Goal: Task Accomplishment & Management: Manage account settings

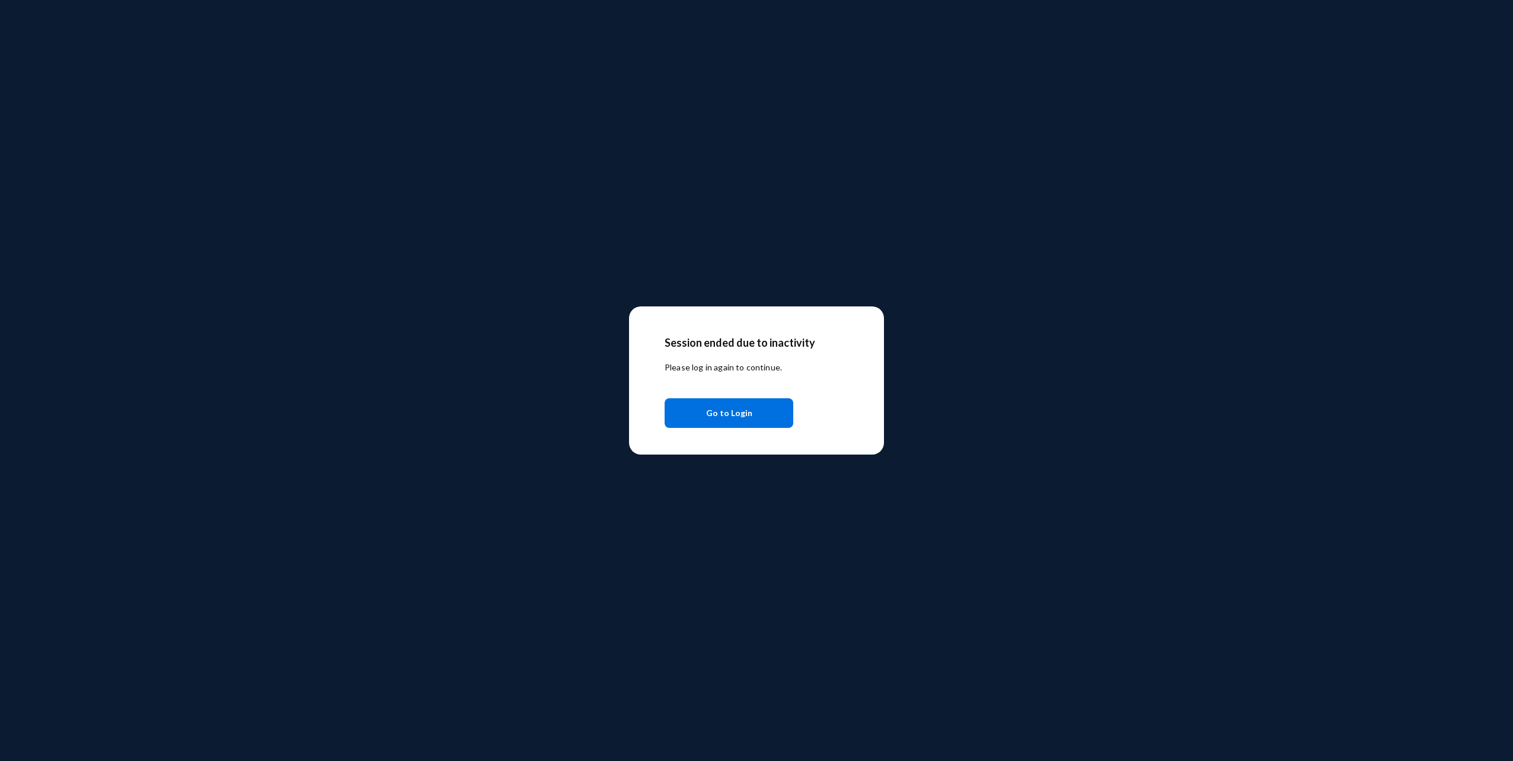
click at [746, 418] on span "Go to Login" at bounding box center [729, 412] width 46 height 21
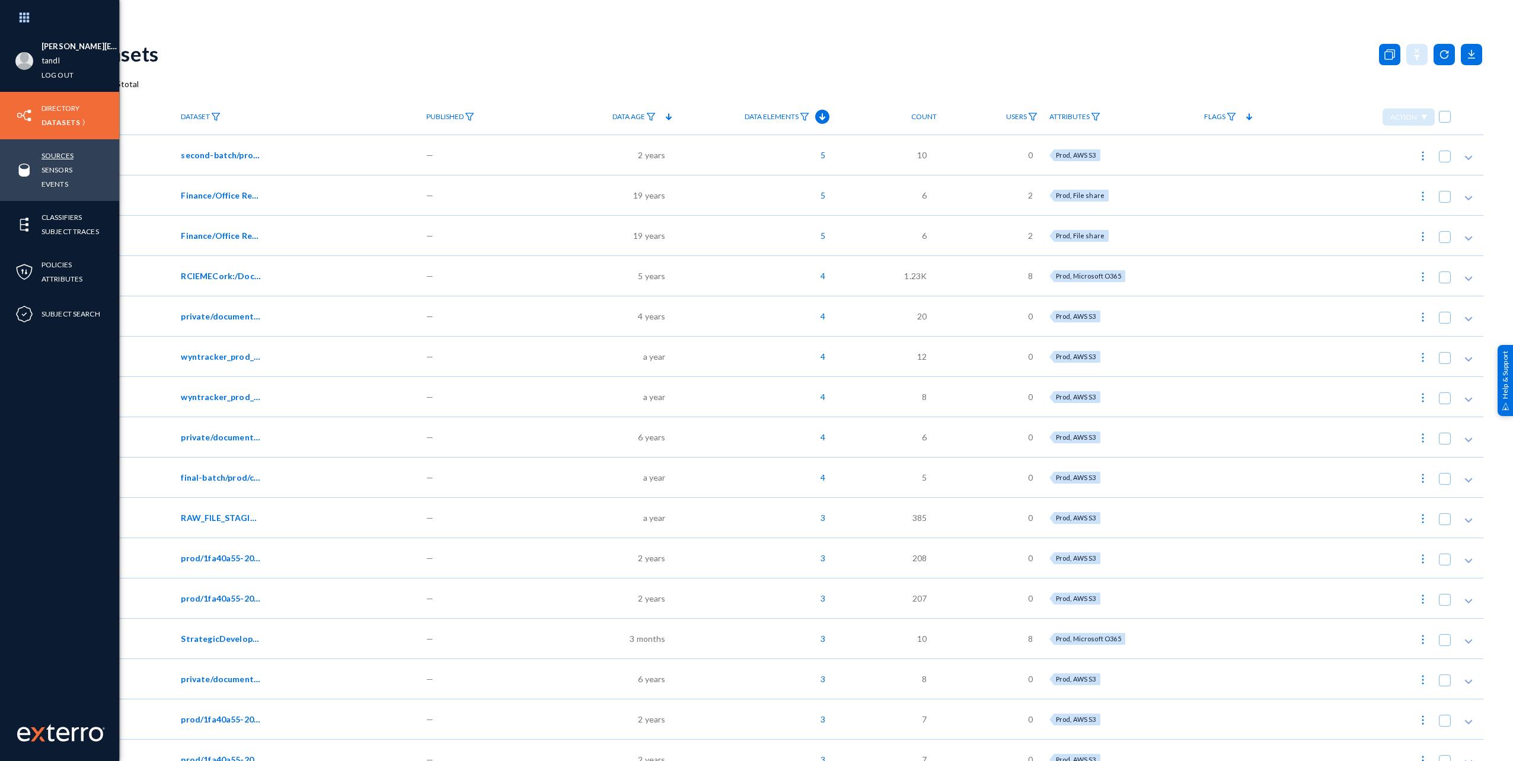
click at [49, 154] on link "Sources" at bounding box center [57, 156] width 32 height 14
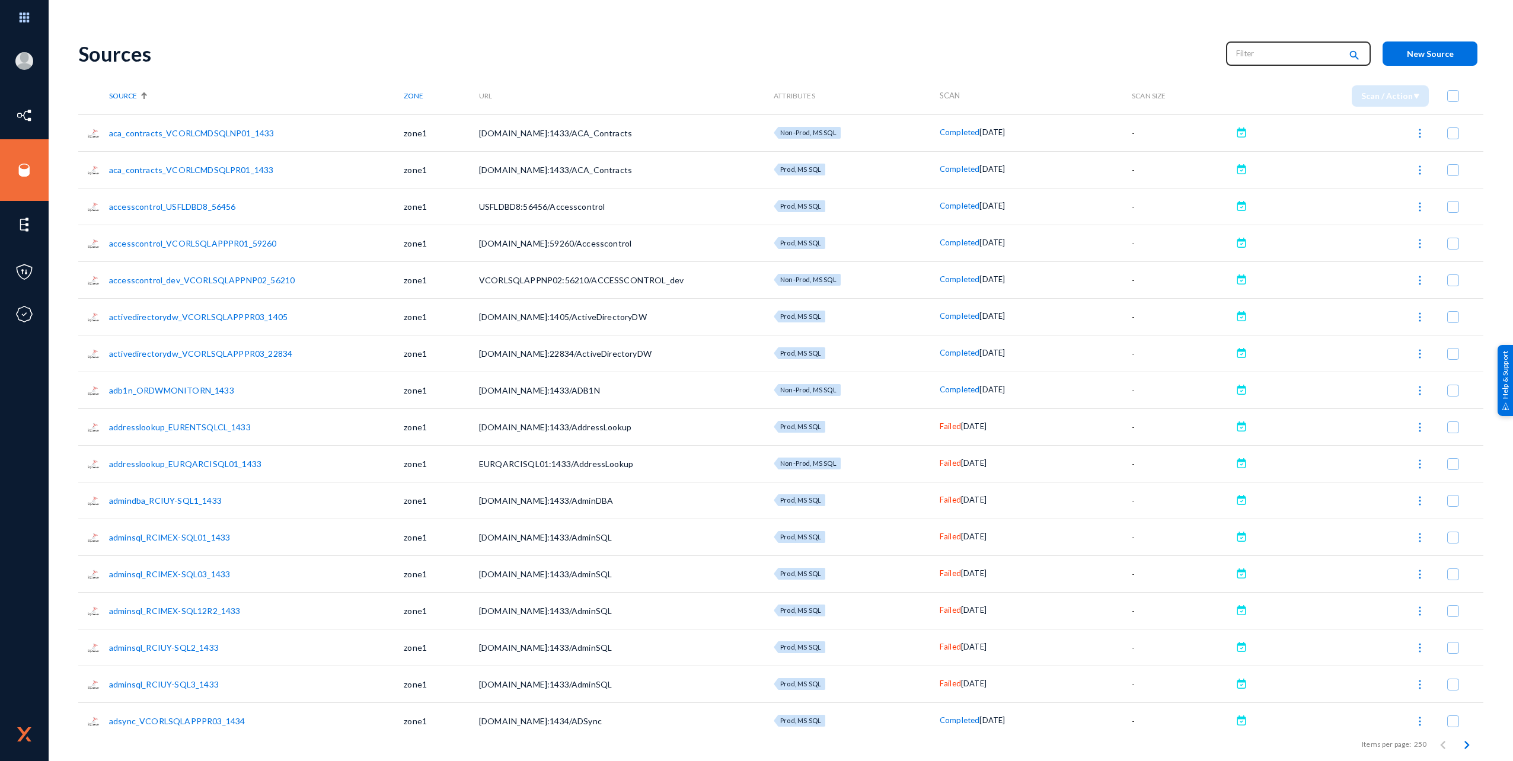
click at [1313, 46] on input "text" at bounding box center [1288, 53] width 104 height 18
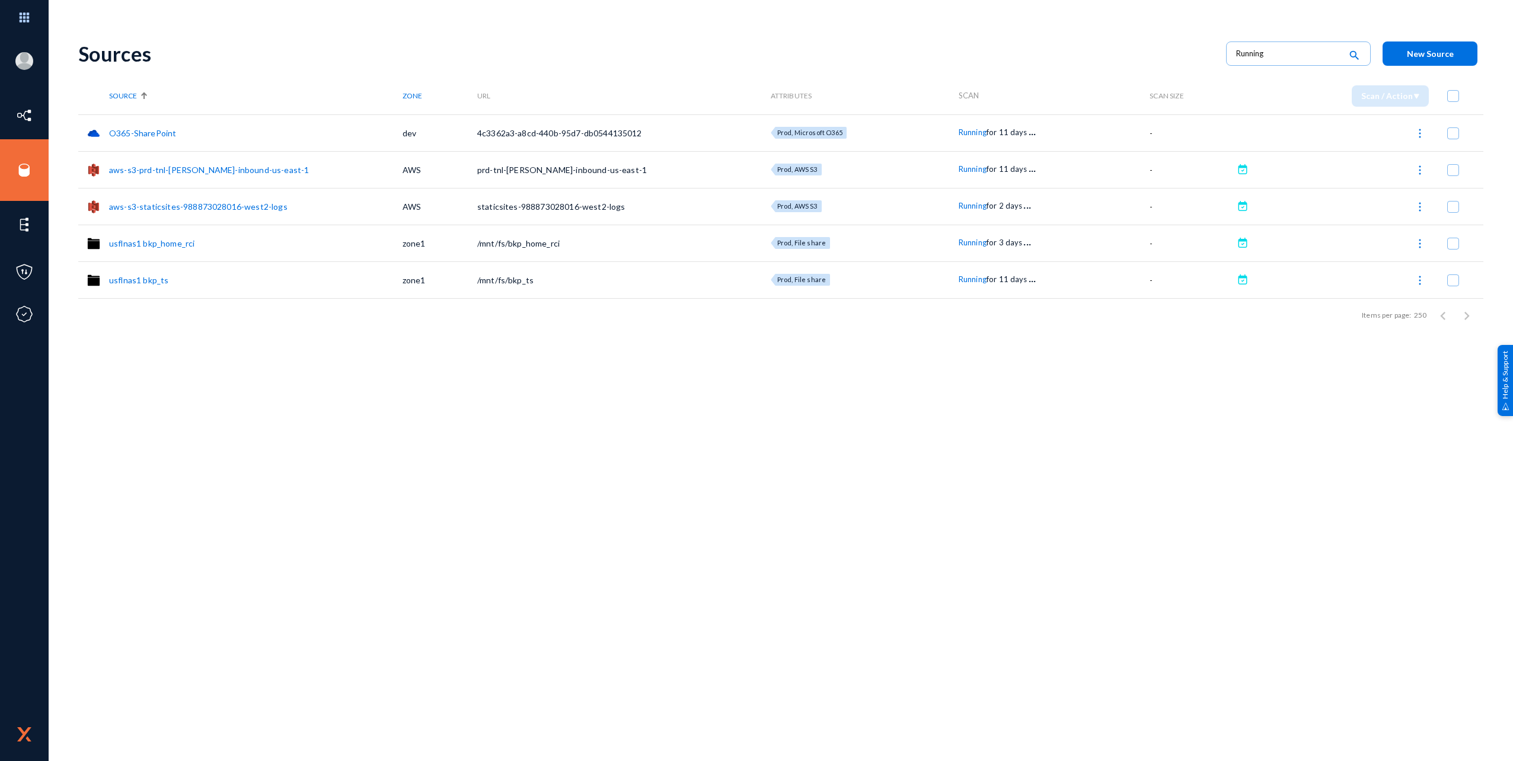
click at [523, 448] on div "Sources Running search New Source Source Zone URL Attributes Scan Scan Size Sca…" at bounding box center [780, 395] width 1405 height 731
click at [292, 66] on div "Sources Running search New Source" at bounding box center [780, 54] width 1405 height 48
click at [286, 66] on div "Sources Running search New Source" at bounding box center [780, 54] width 1405 height 48
click at [966, 43] on div "Sources" at bounding box center [646, 53] width 1136 height 24
click at [381, 492] on div "Sources Running search New Source Source Zone URL Attributes Scan Scan Size Sca…" at bounding box center [780, 395] width 1405 height 731
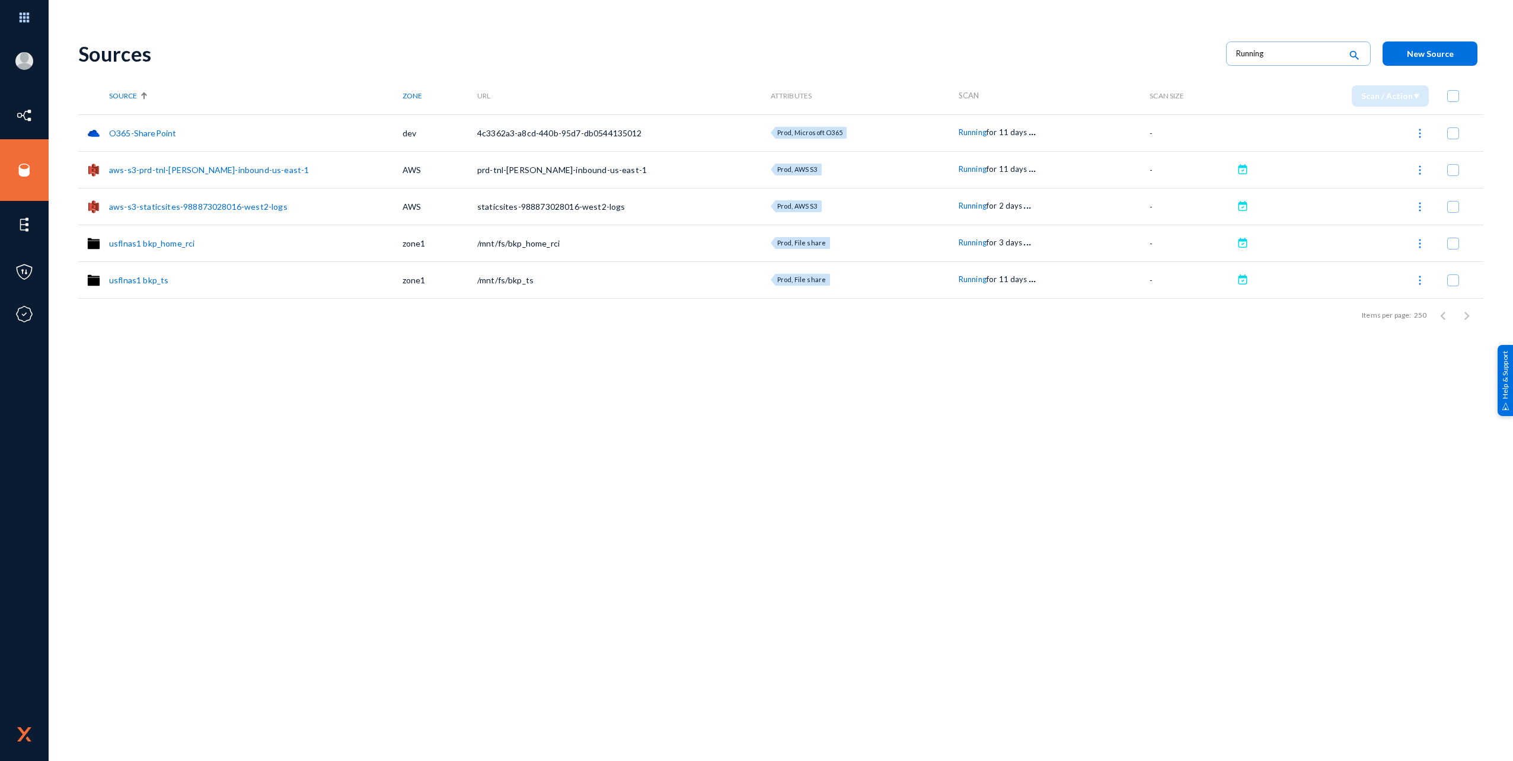
click at [225, 39] on div "Sources Running search New Source" at bounding box center [780, 54] width 1405 height 48
click at [787, 571] on div "Sources Running search New Source Source Zone URL Attributes Scan Scan Size Sca…" at bounding box center [780, 395] width 1405 height 731
click at [1241, 50] on input "Running" at bounding box center [1288, 53] width 104 height 18
type input "bkp"
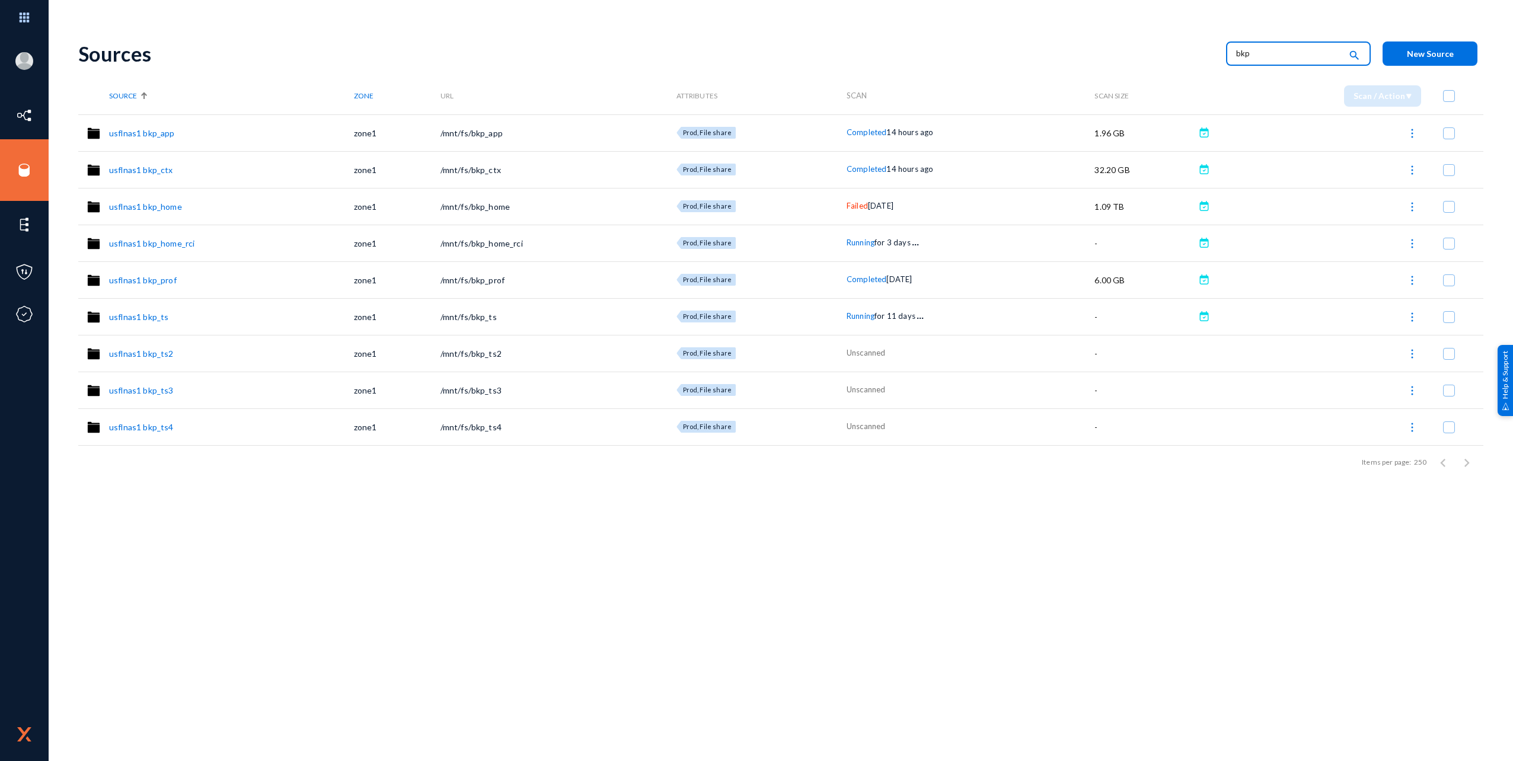
click at [1047, 544] on div "Sources bkp search New Source Source Zone URL Attributes Scan Scan Size Scan / …" at bounding box center [780, 395] width 1405 height 731
click at [1446, 91] on span at bounding box center [1449, 96] width 12 height 12
click at [1448, 101] on input "checkbox" at bounding box center [1448, 101] width 1 height 1
checkbox input "true"
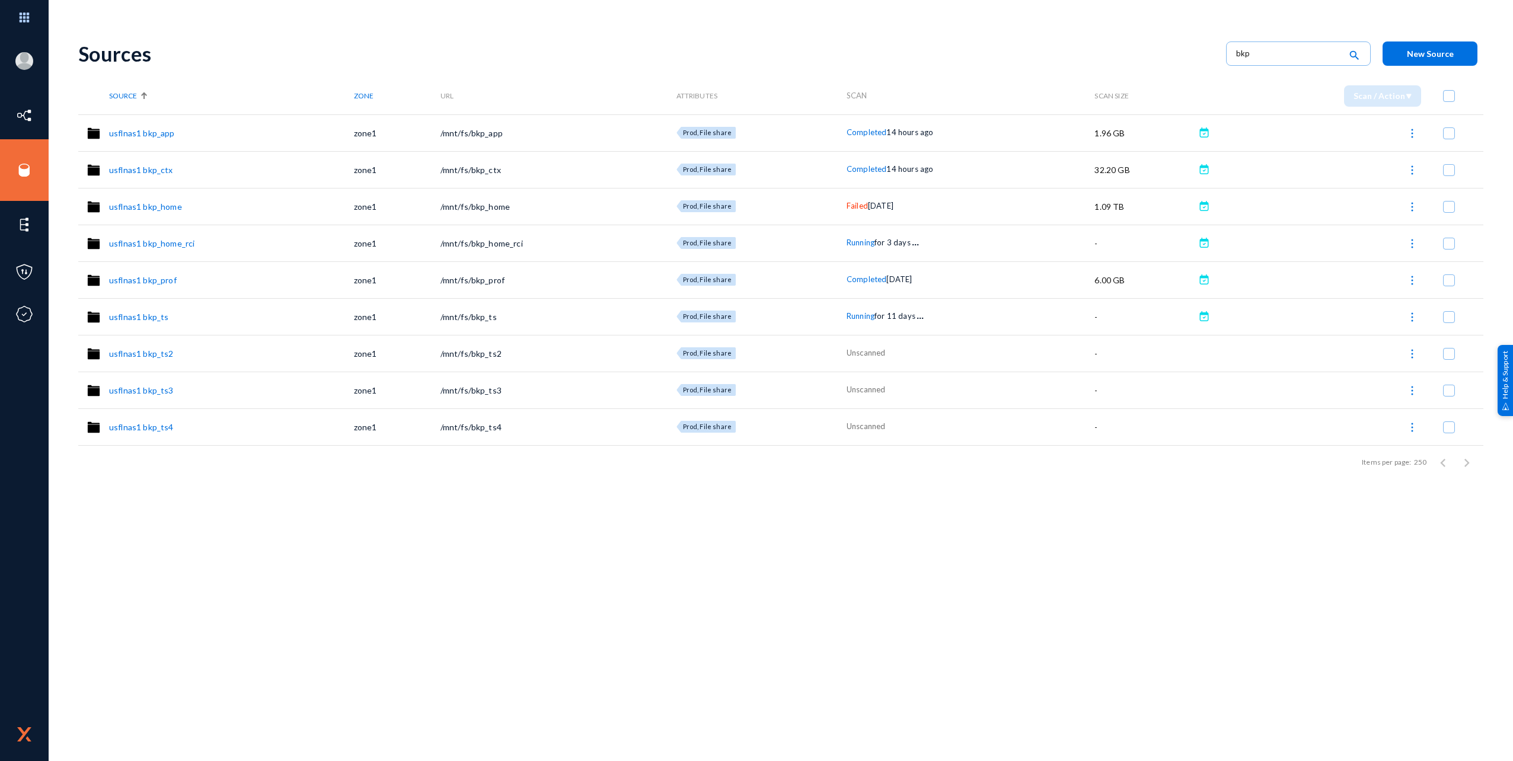
checkbox input "true"
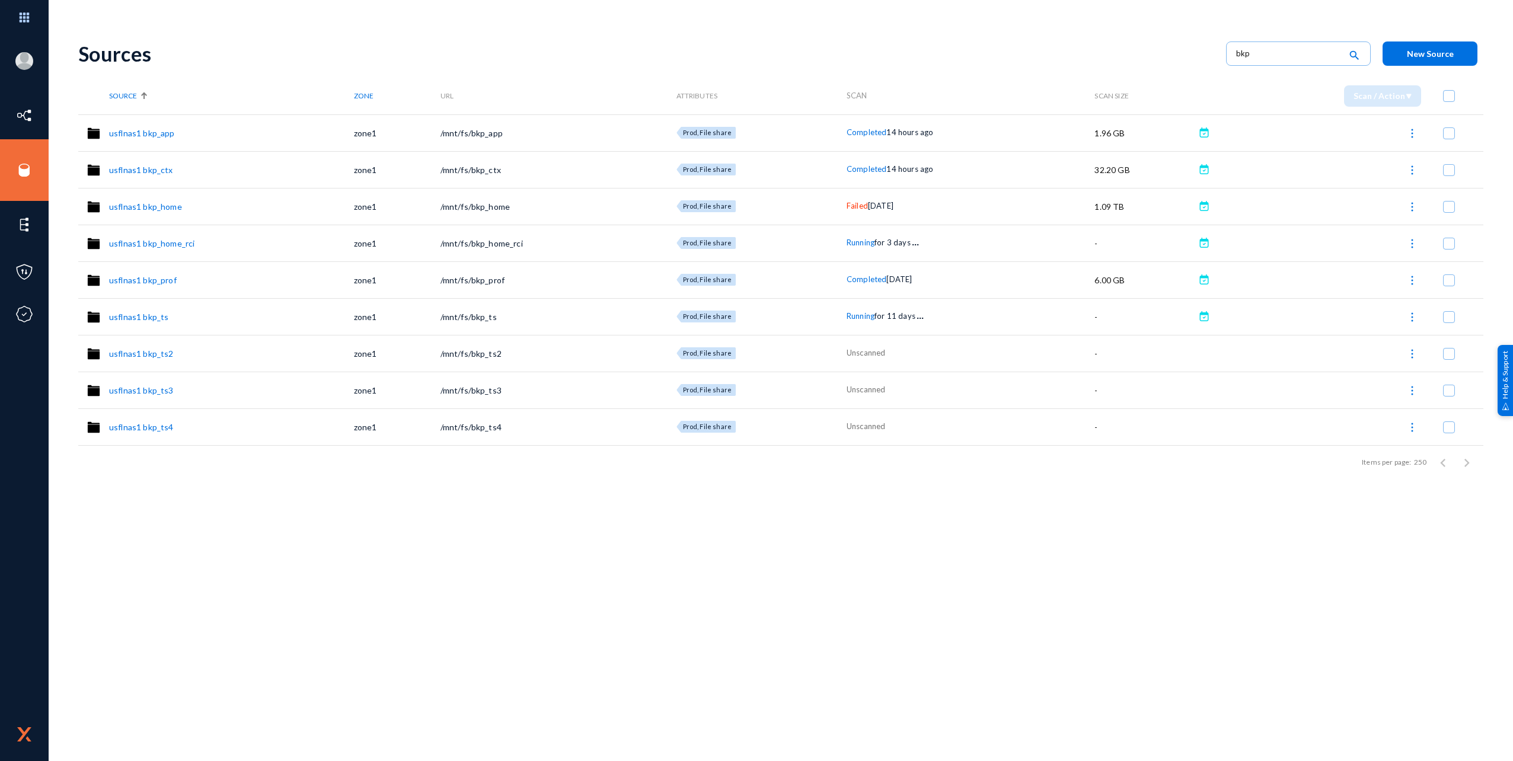
checkbox input "true"
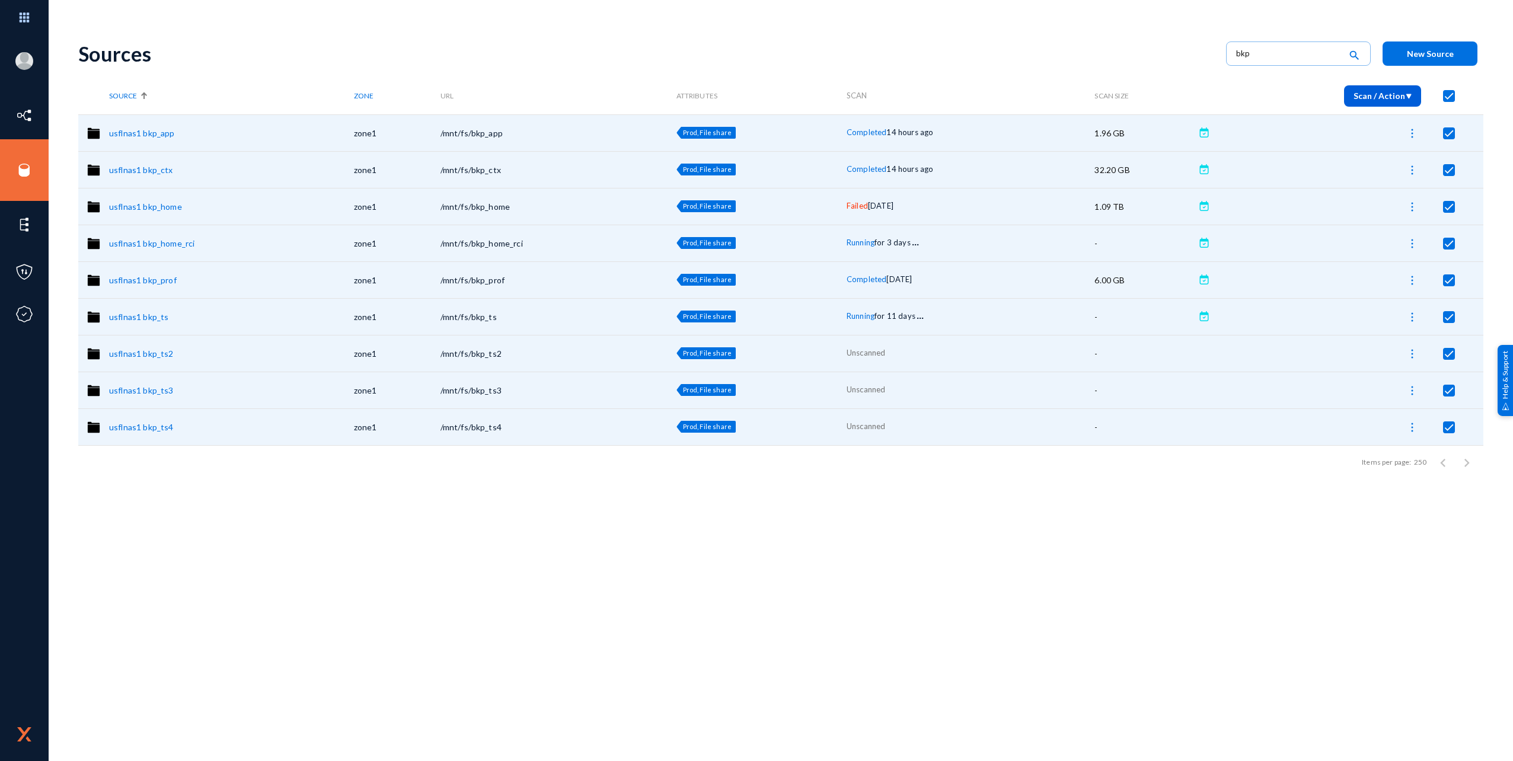
click at [1405, 94] on img at bounding box center [1408, 97] width 7 height 6
click at [431, 514] on div at bounding box center [756, 380] width 1513 height 761
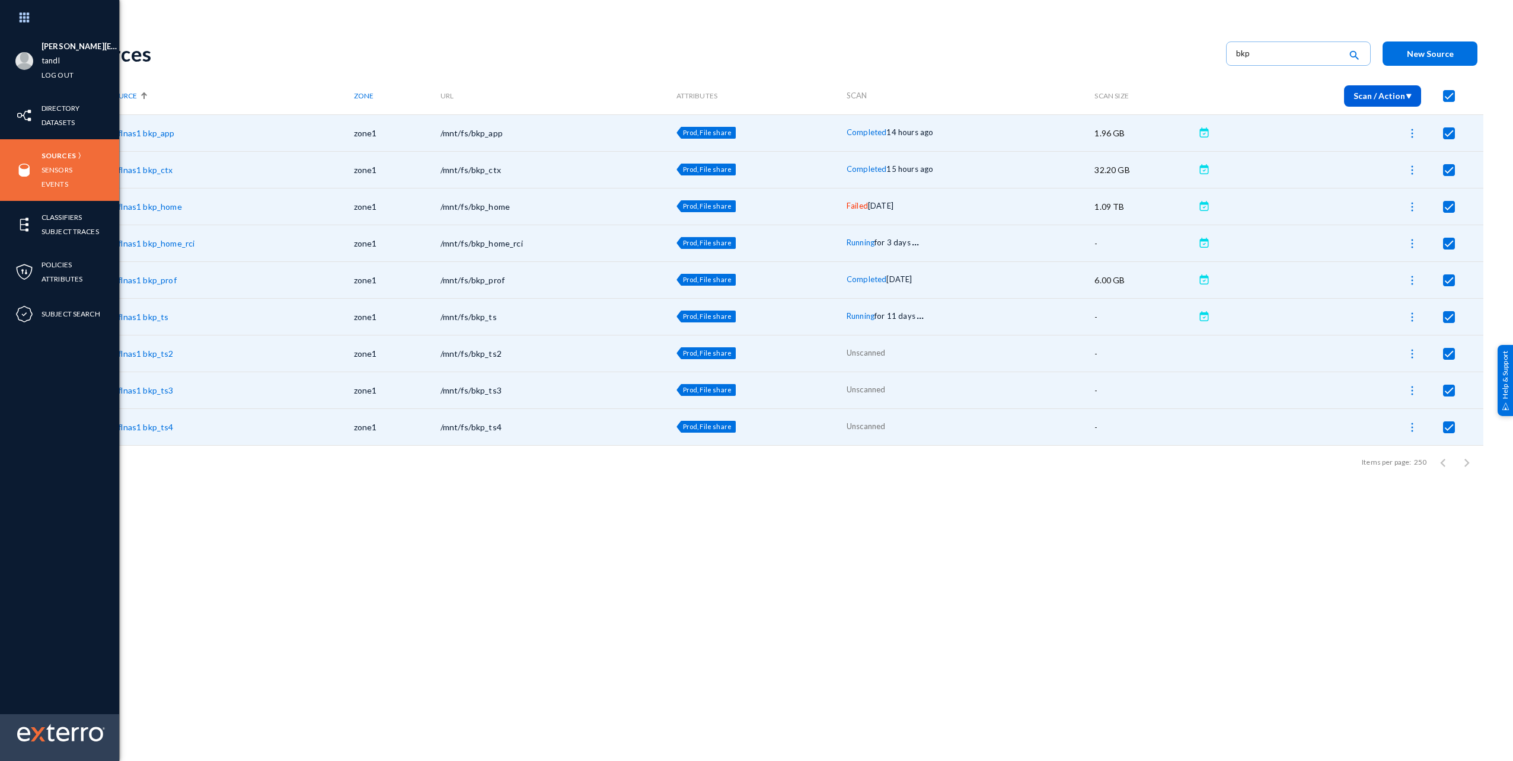
click at [75, 734] on img at bounding box center [61, 733] width 88 height 18
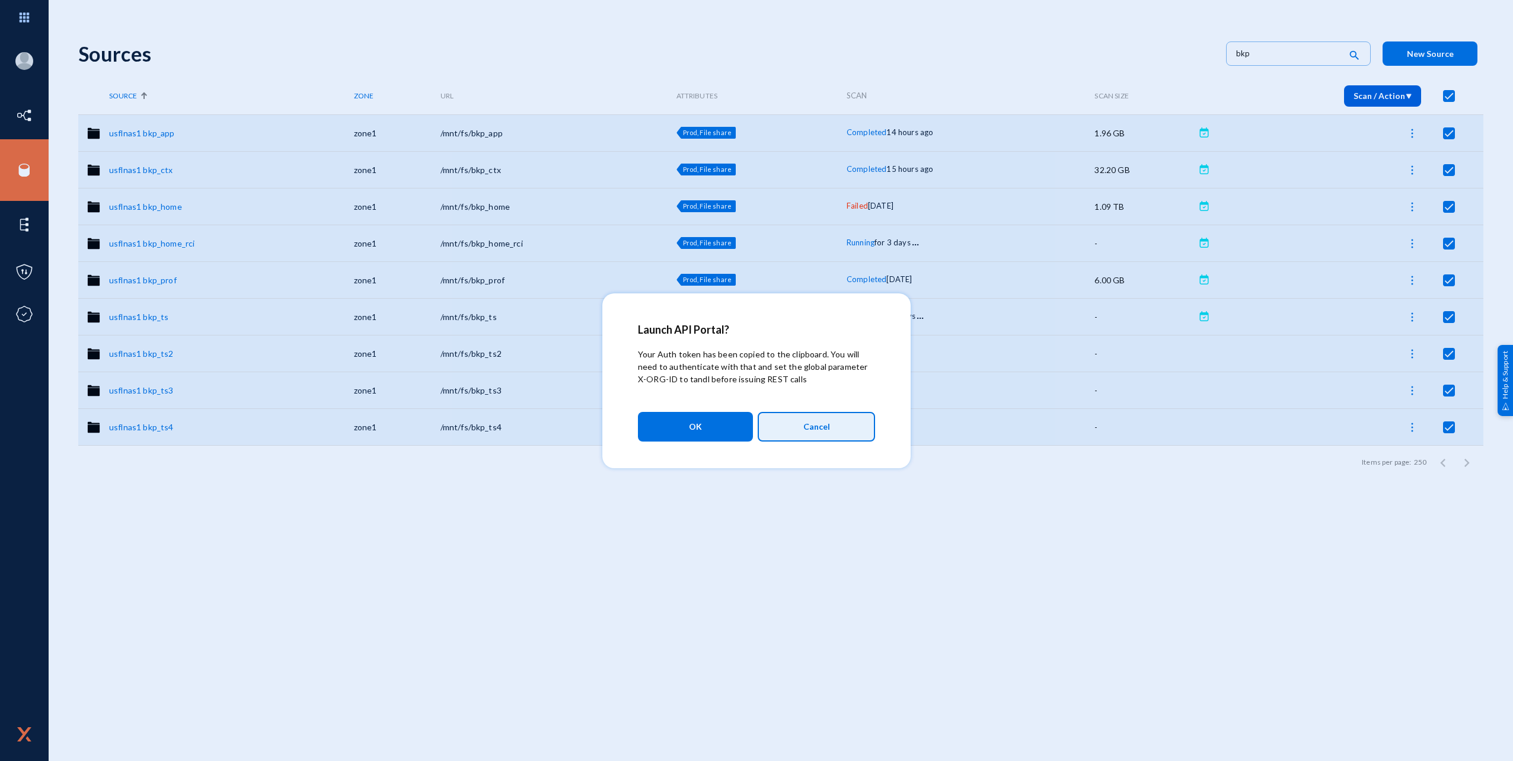
click at [834, 426] on button "Cancel" at bounding box center [816, 427] width 117 height 30
